Goal: Find specific page/section: Find specific page/section

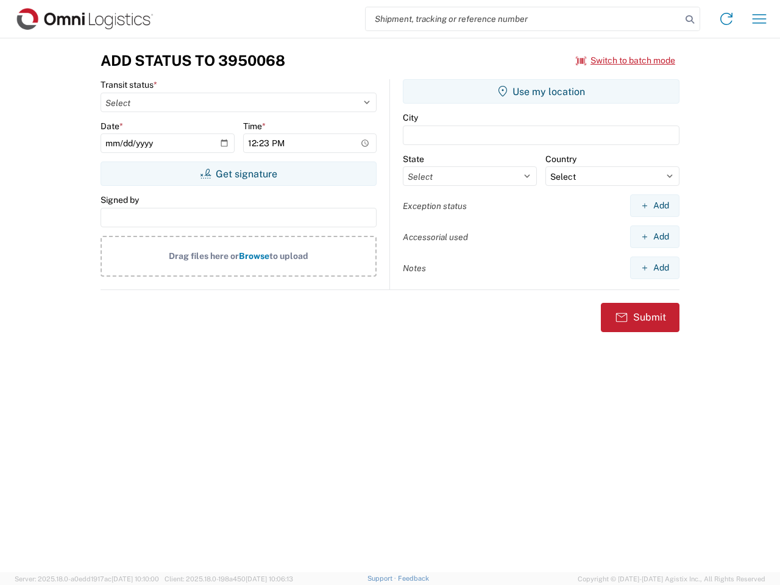
click at [524, 19] on input "search" at bounding box center [524, 18] width 316 height 23
click at [690, 20] on icon at bounding box center [690, 19] width 17 height 17
click at [727, 19] on icon at bounding box center [727, 19] width 20 height 20
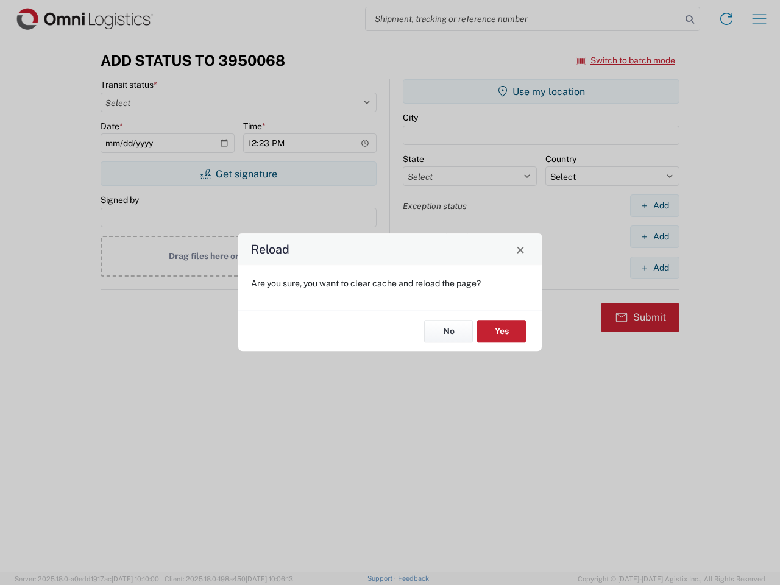
click at [760, 19] on div "Reload Are you sure, you want to clear cache and reload the page? No Yes" at bounding box center [390, 292] width 780 height 585
click at [626, 60] on div "Reload Are you sure, you want to clear cache and reload the page? No Yes" at bounding box center [390, 292] width 780 height 585
click at [238, 174] on div "Reload Are you sure, you want to clear cache and reload the page? No Yes" at bounding box center [390, 292] width 780 height 585
click at [541, 91] on div "Reload Are you sure, you want to clear cache and reload the page? No Yes" at bounding box center [390, 292] width 780 height 585
click at [655, 205] on div "Reload Are you sure, you want to clear cache and reload the page? No Yes" at bounding box center [390, 292] width 780 height 585
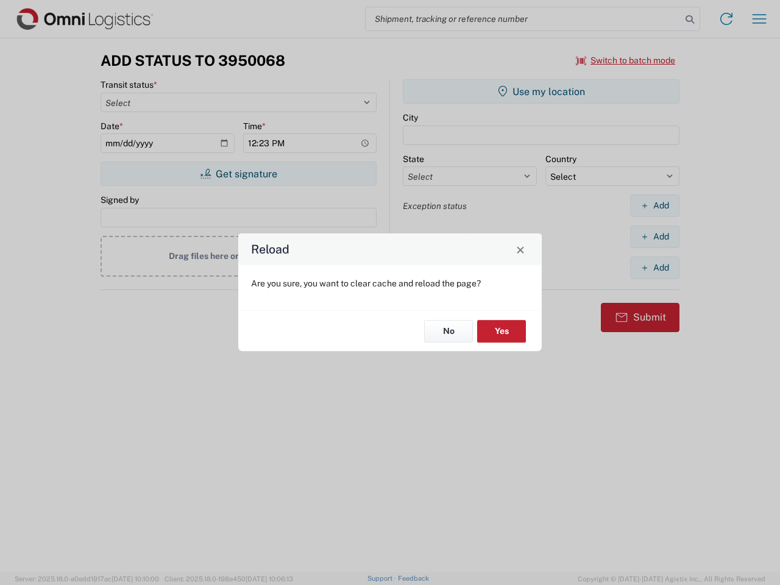
click at [655, 237] on div "Reload Are you sure, you want to clear cache and reload the page? No Yes" at bounding box center [390, 292] width 780 height 585
click at [655, 268] on div "Reload Are you sure, you want to clear cache and reload the page? No Yes" at bounding box center [390, 292] width 780 height 585
